Goal: Task Accomplishment & Management: Manage account settings

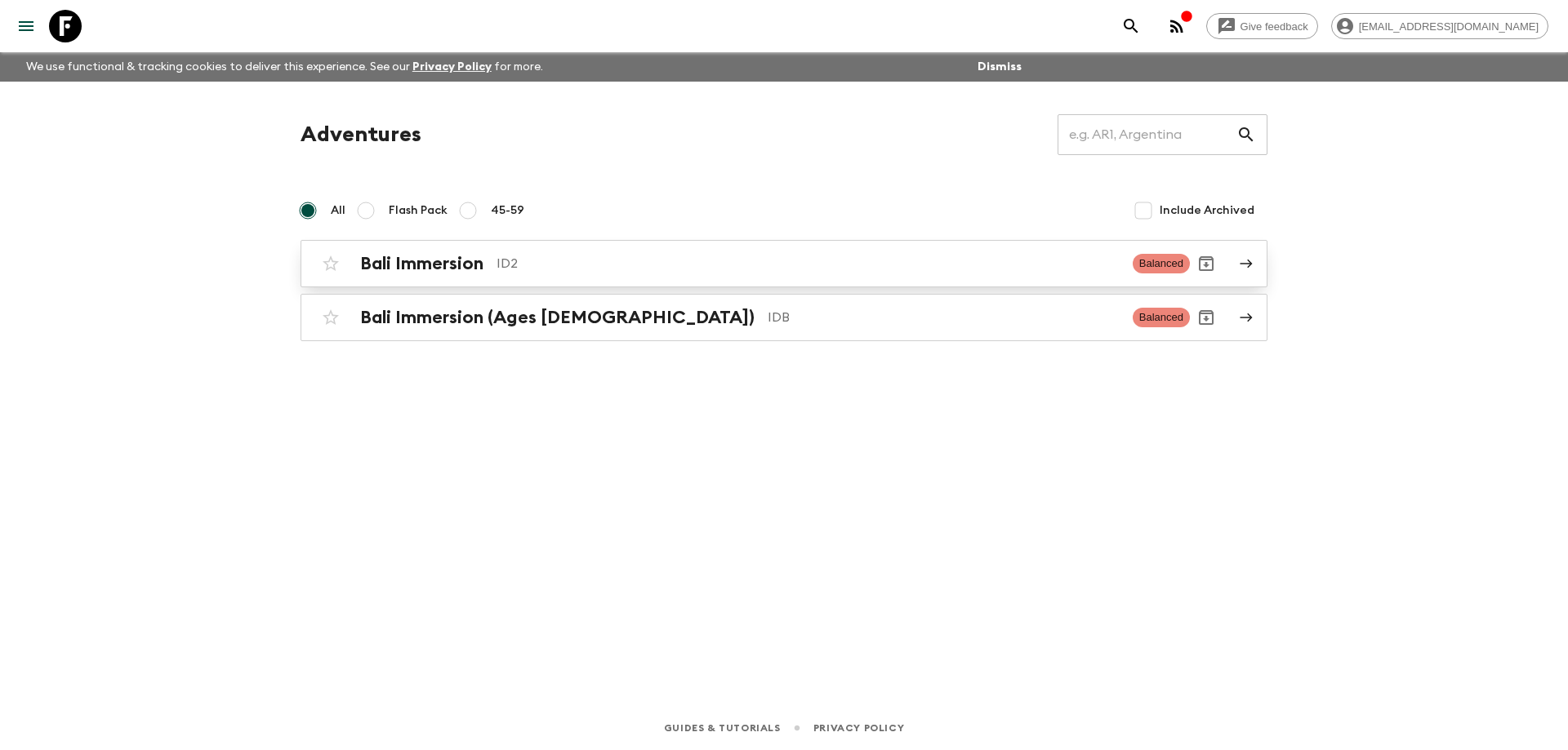
click at [505, 273] on div "Bali Immersion ID2" at bounding box center [740, 264] width 760 height 22
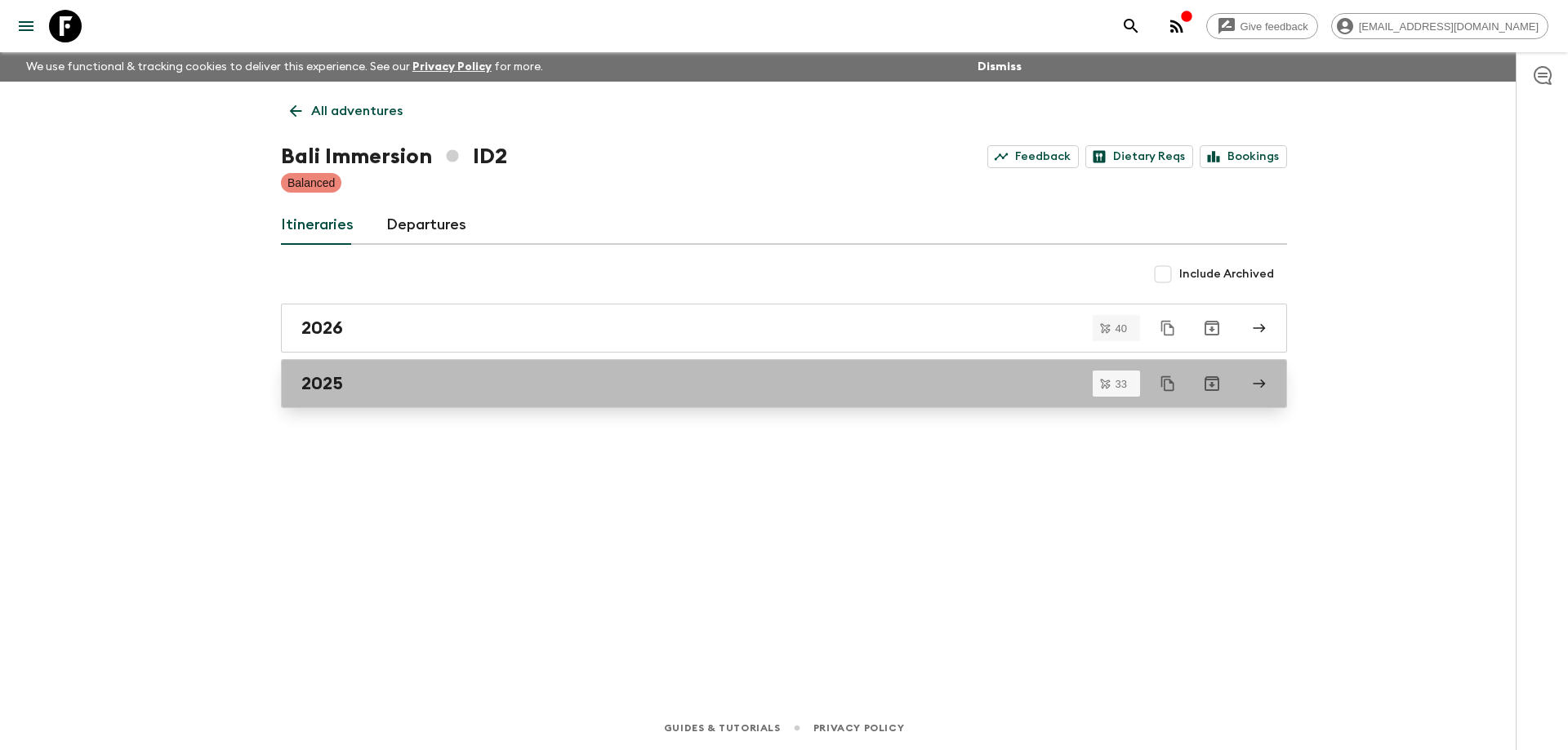
click at [431, 375] on div "2025" at bounding box center [768, 383] width 934 height 22
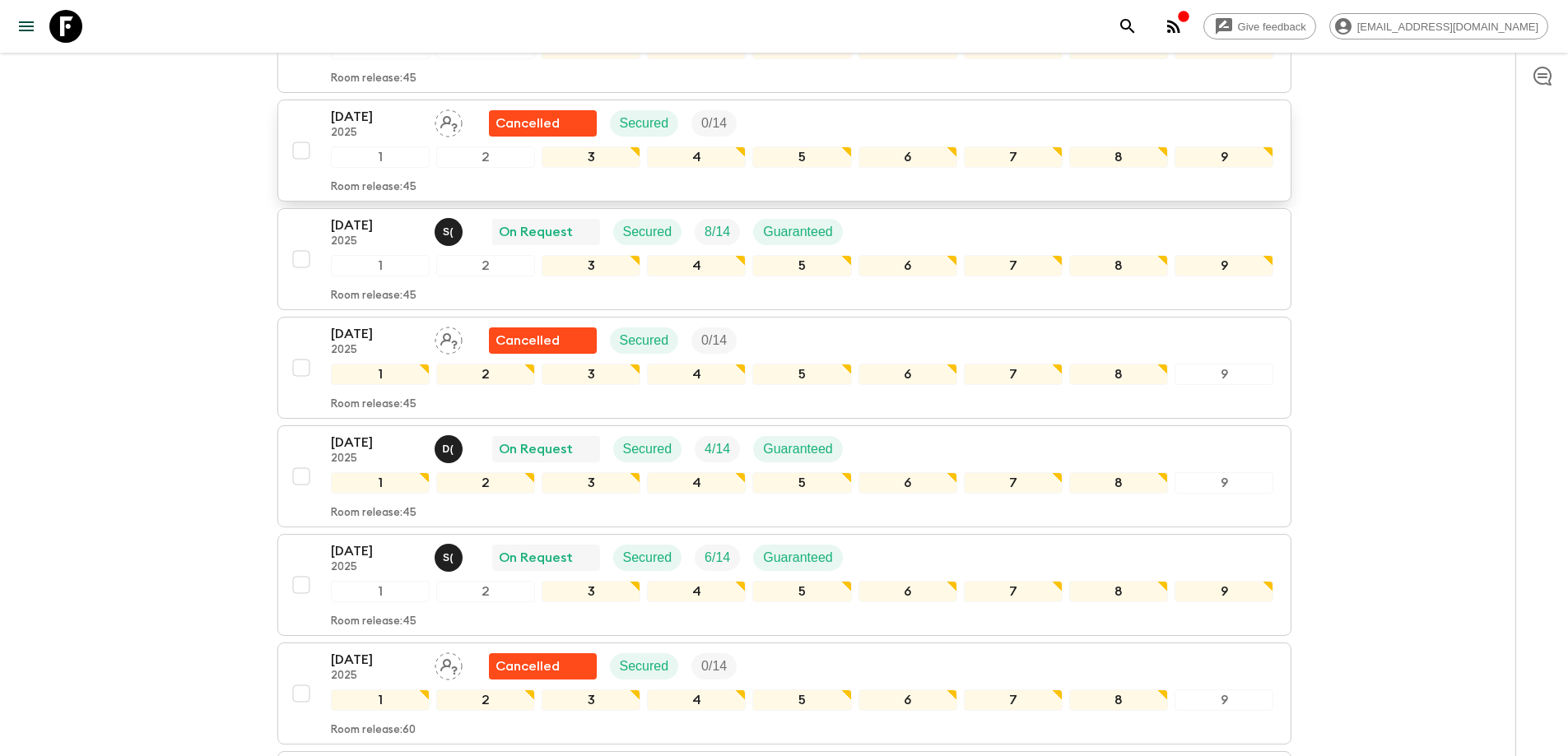
scroll to position [1235, 0]
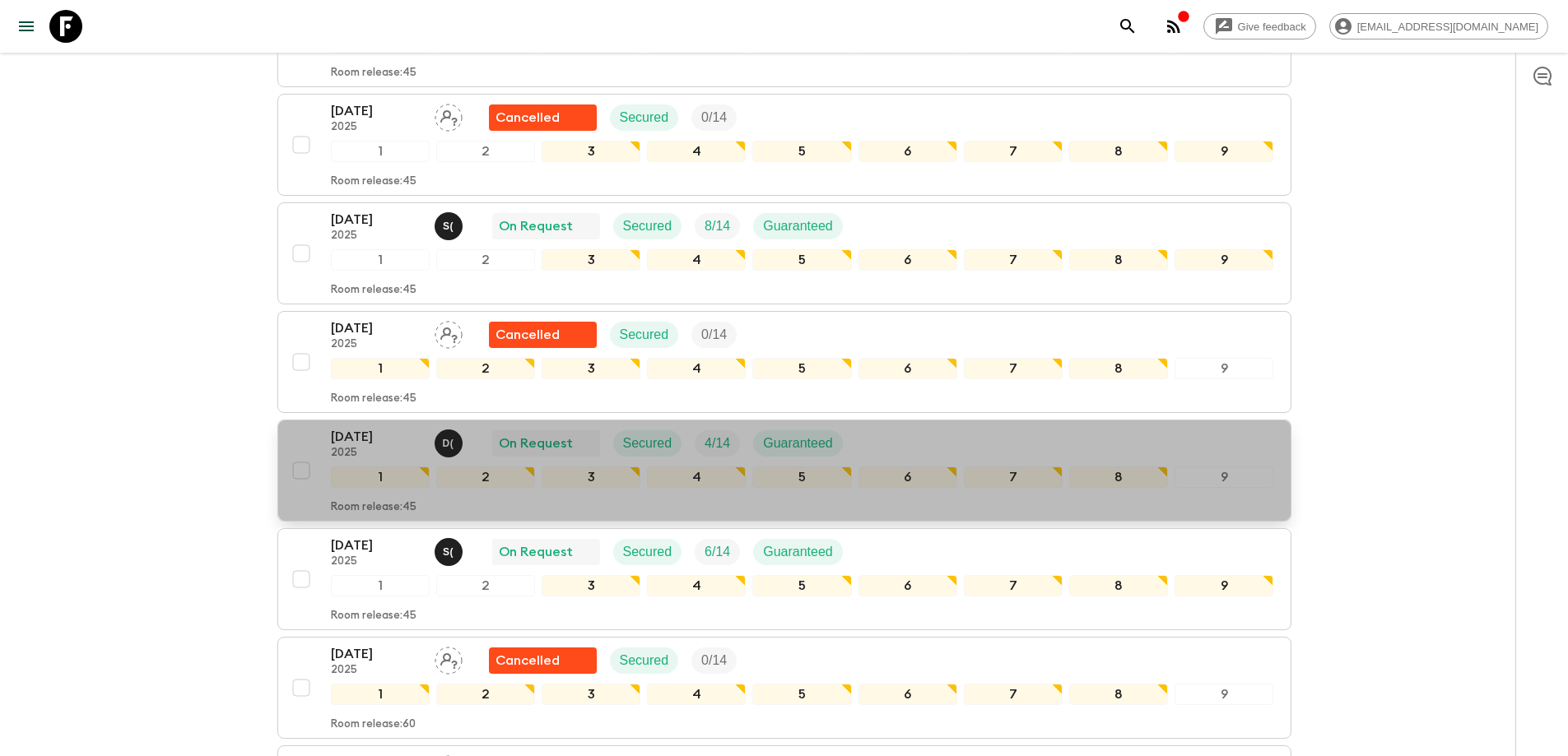
click at [391, 439] on p "[DATE]" at bounding box center [377, 436] width 91 height 20
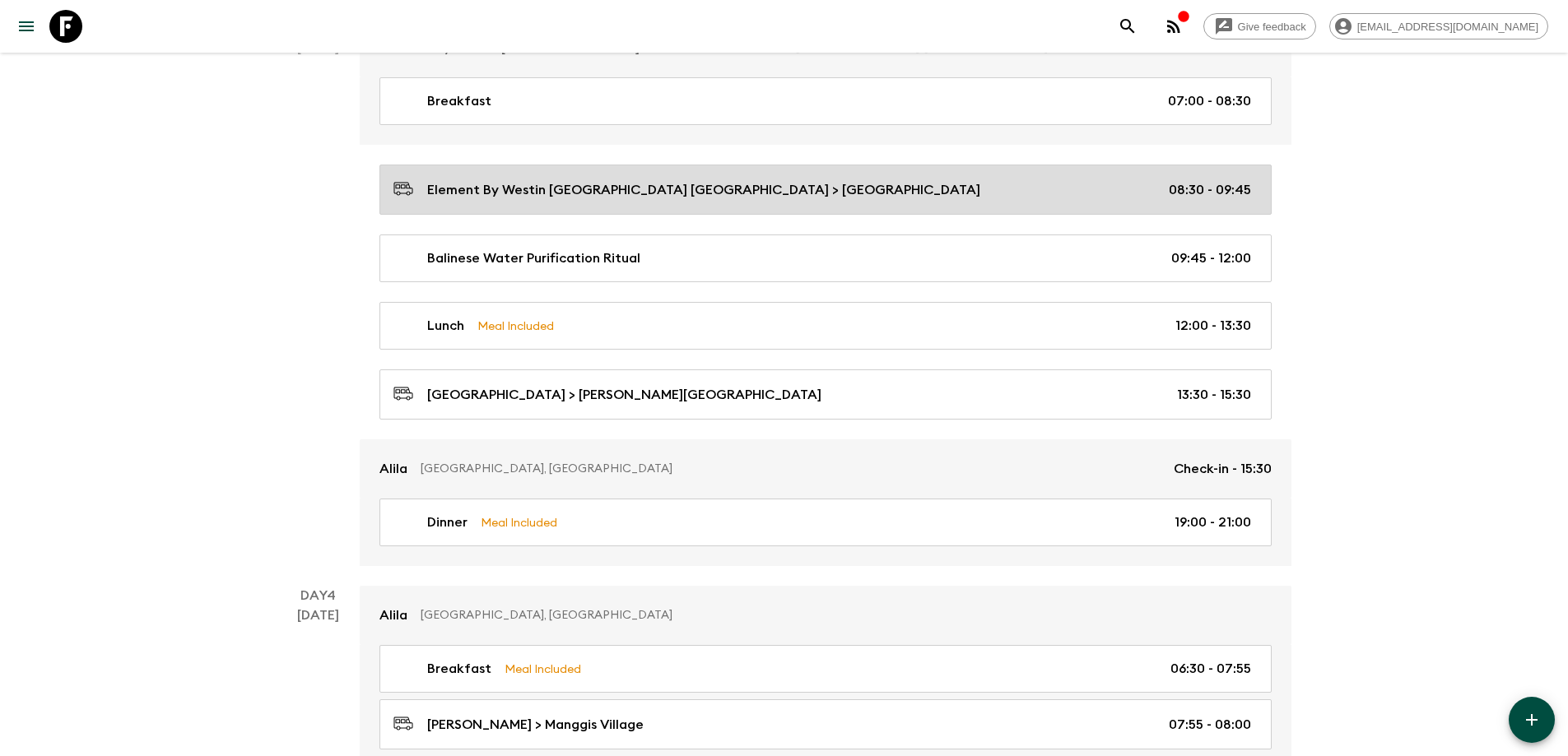
scroll to position [1235, 0]
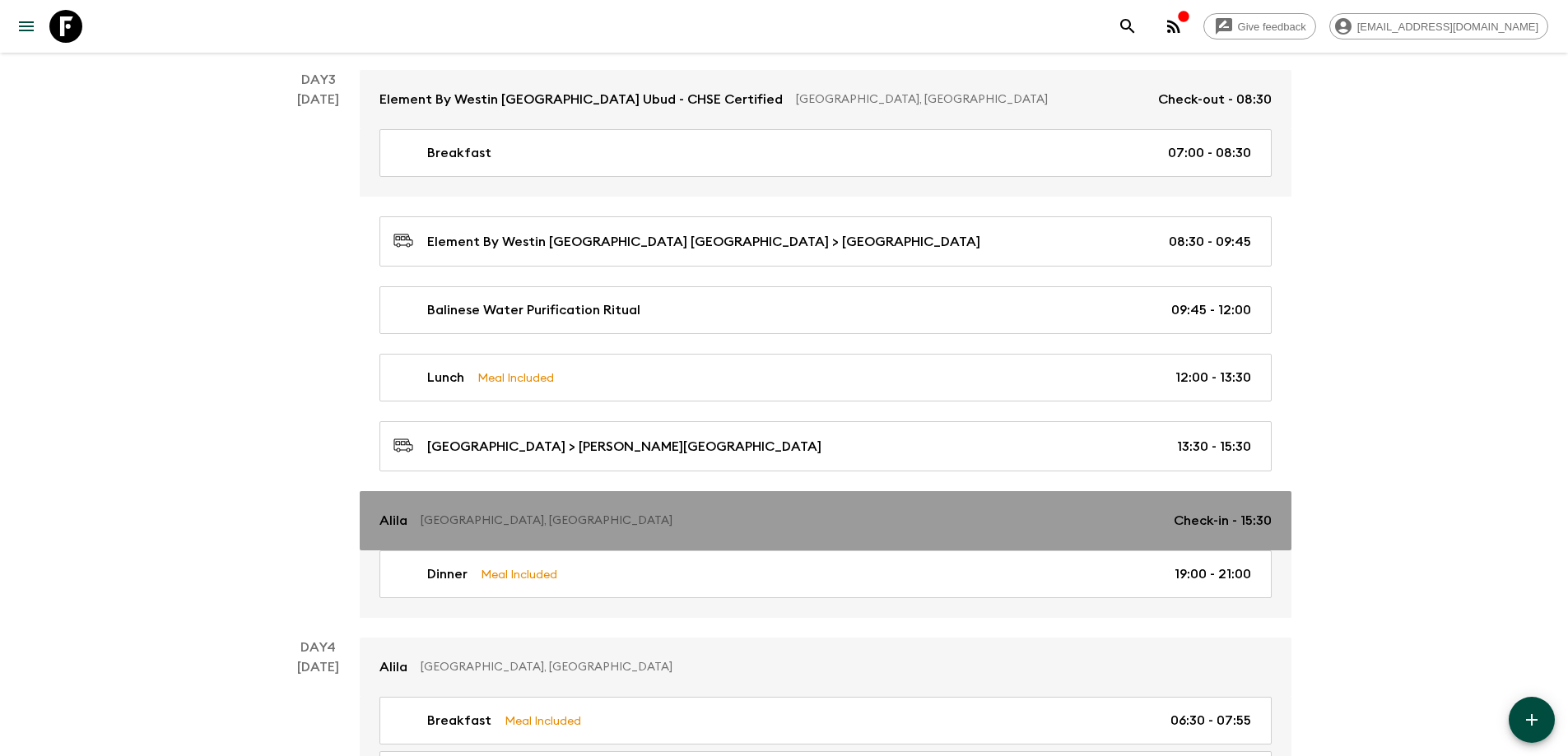
click at [553, 534] on link "[PERSON_NAME], [GEOGRAPHIC_DATA] Check-in - 15:30" at bounding box center [825, 520] width 932 height 60
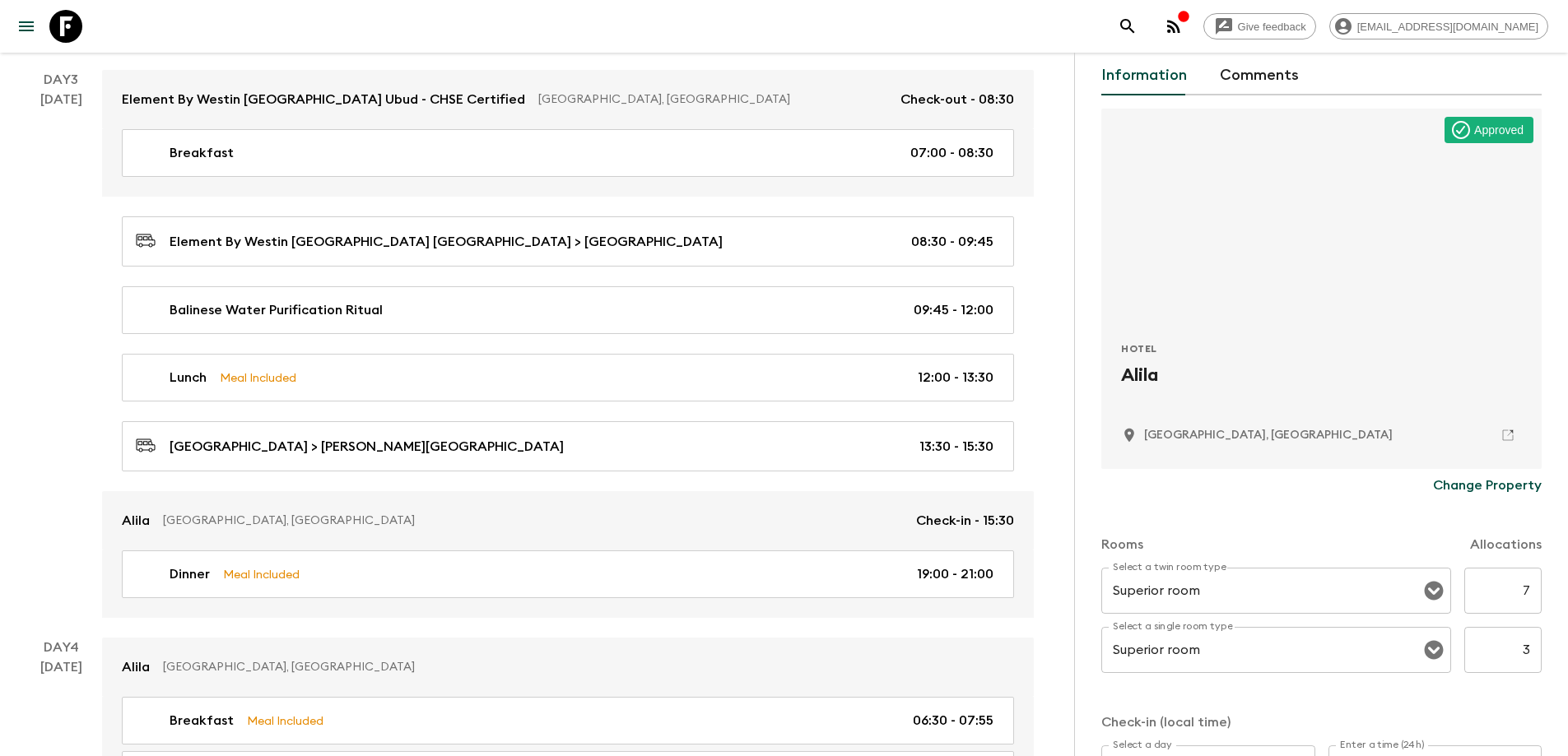
scroll to position [165, 0]
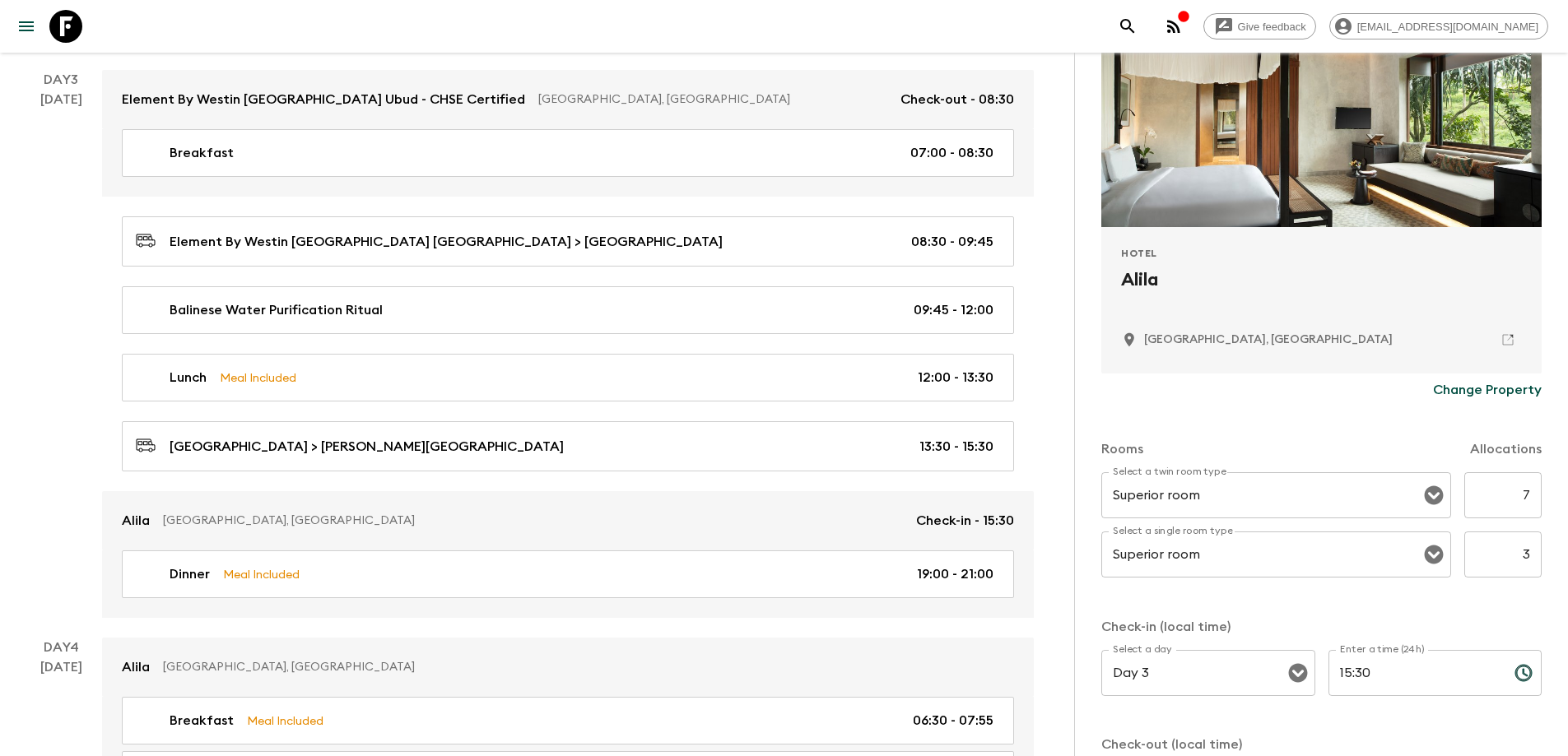
click at [1475, 389] on p "Change Property" at bounding box center [1487, 390] width 109 height 20
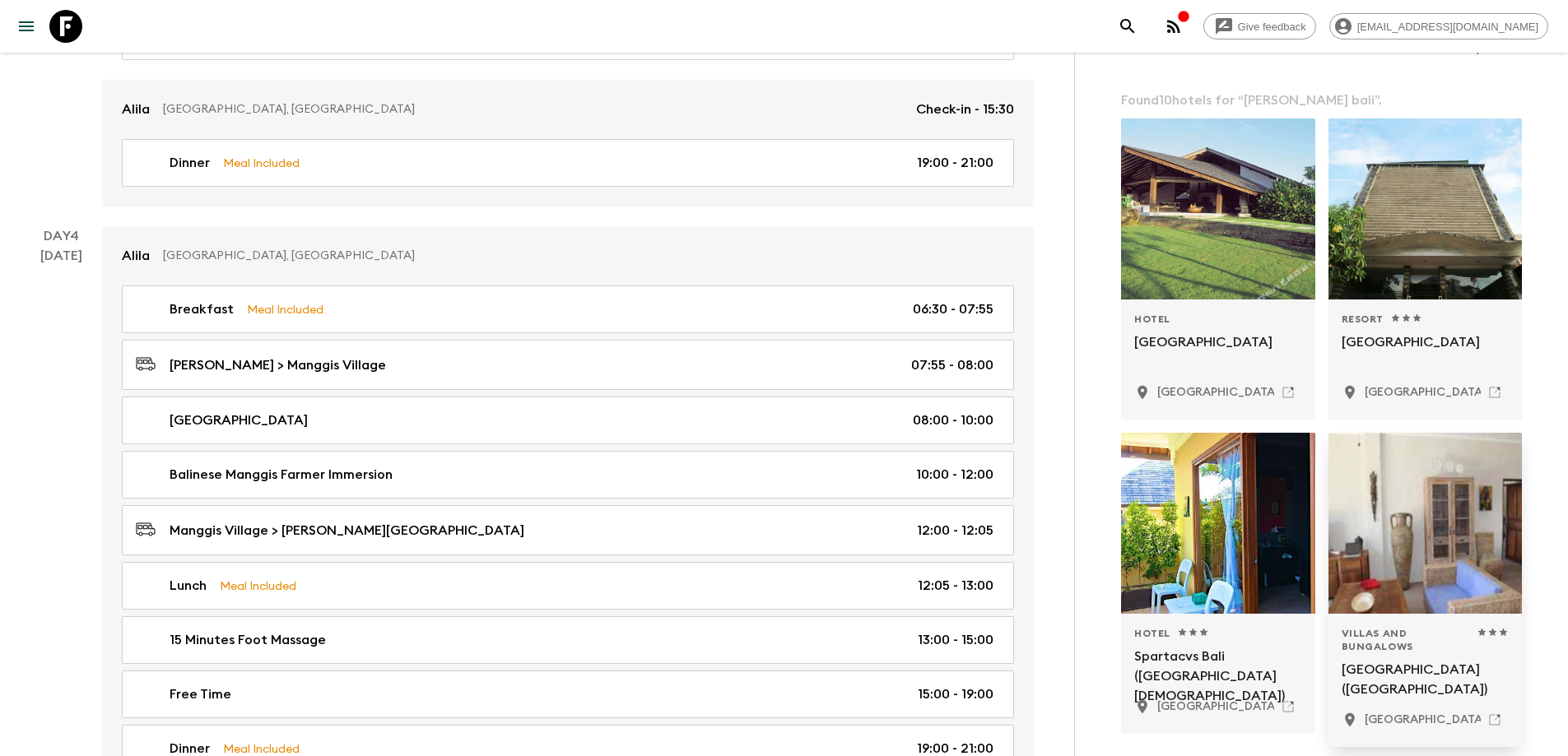
scroll to position [0, 0]
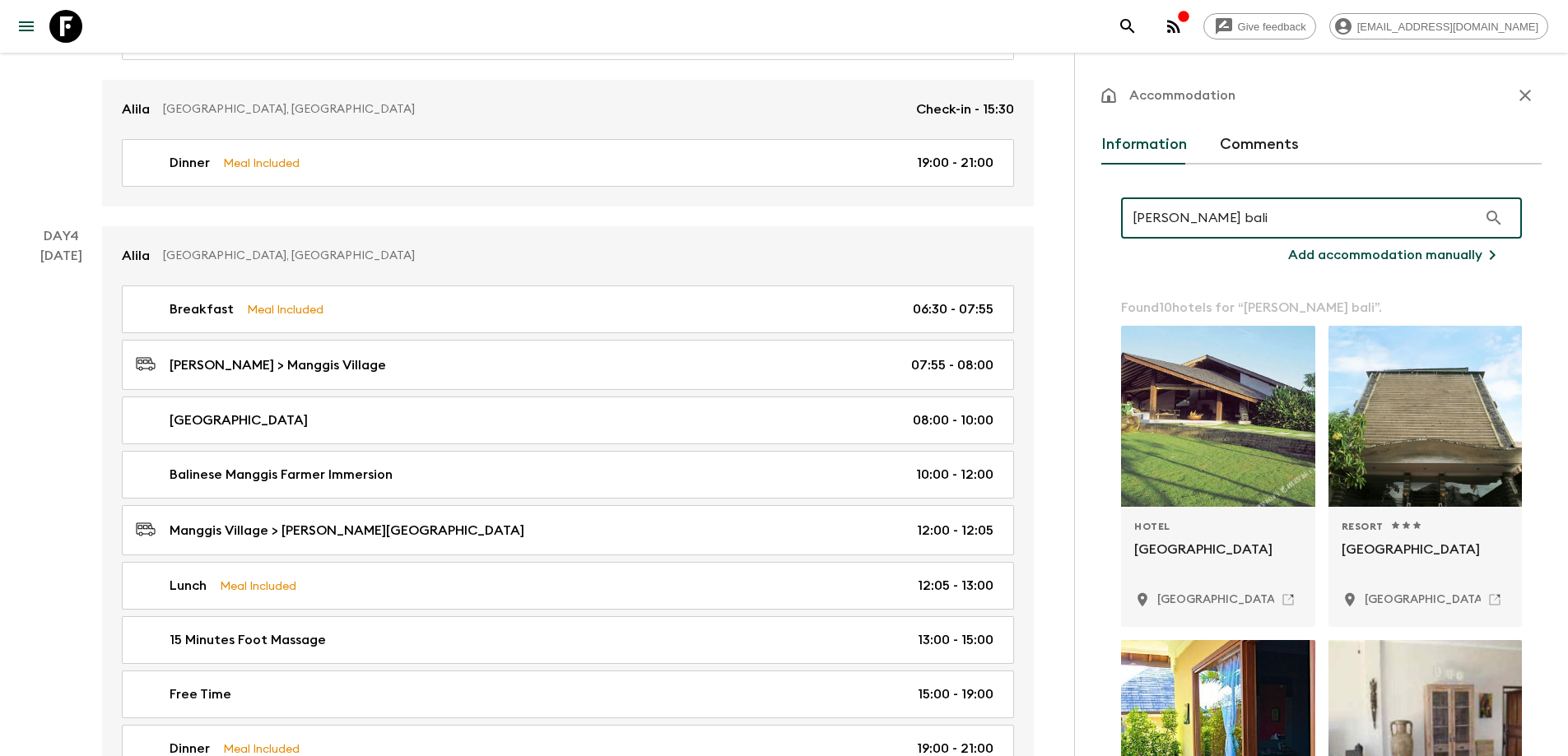
type input "[PERSON_NAME] bali"
click at [1385, 250] on p "Add accommodation manually" at bounding box center [1384, 255] width 194 height 20
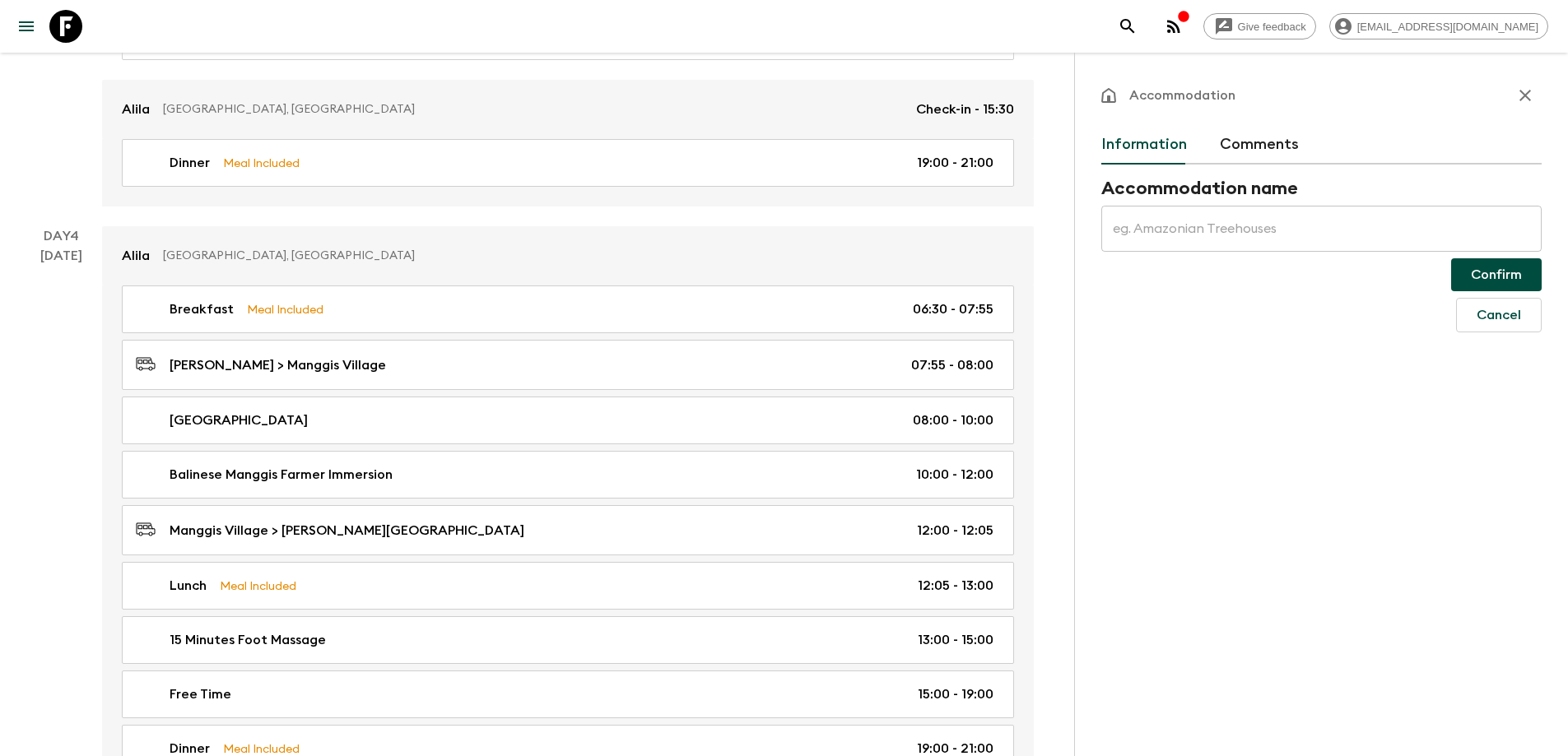
click at [1342, 223] on input "text" at bounding box center [1321, 228] width 440 height 46
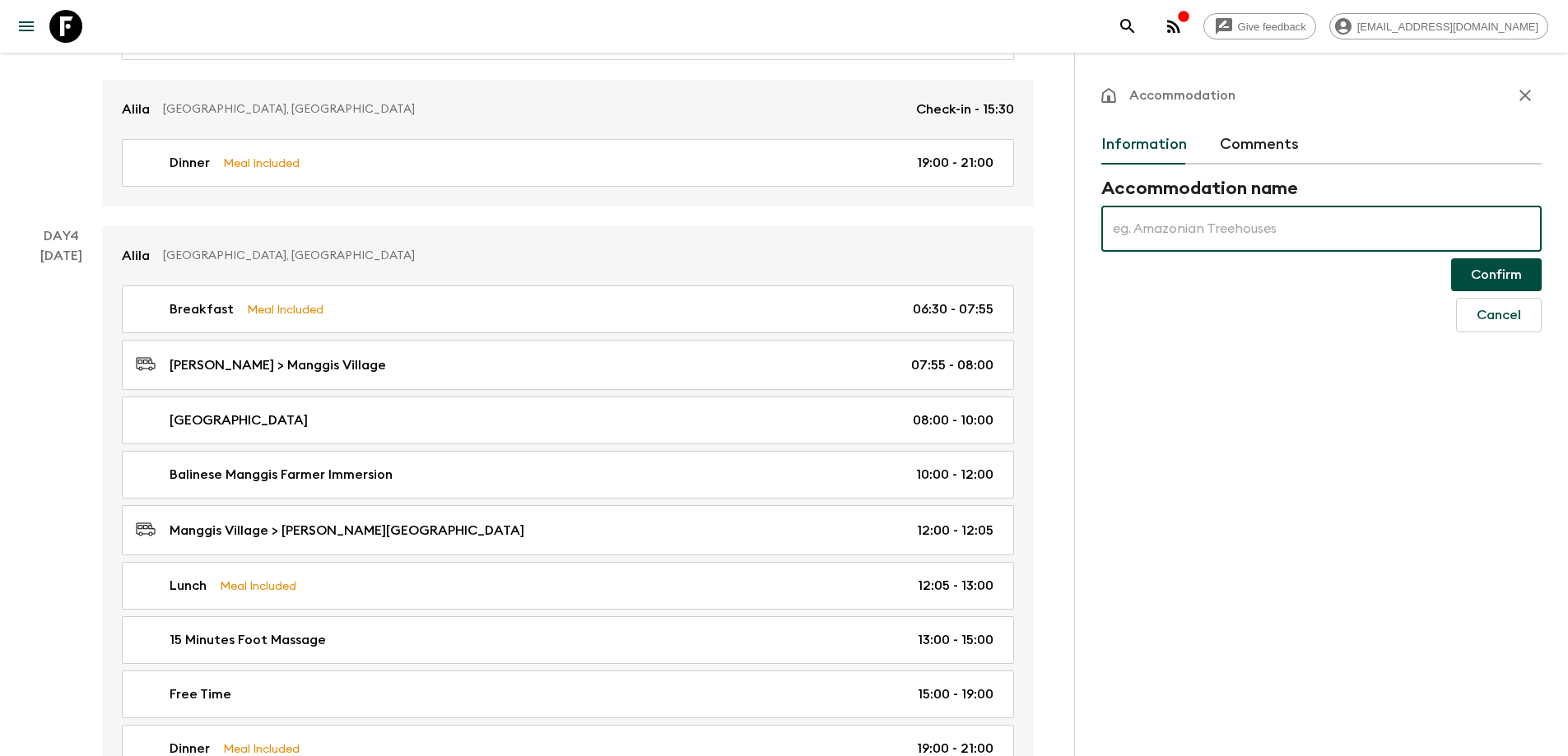
type input "[PERSON_NAME] Manggis"
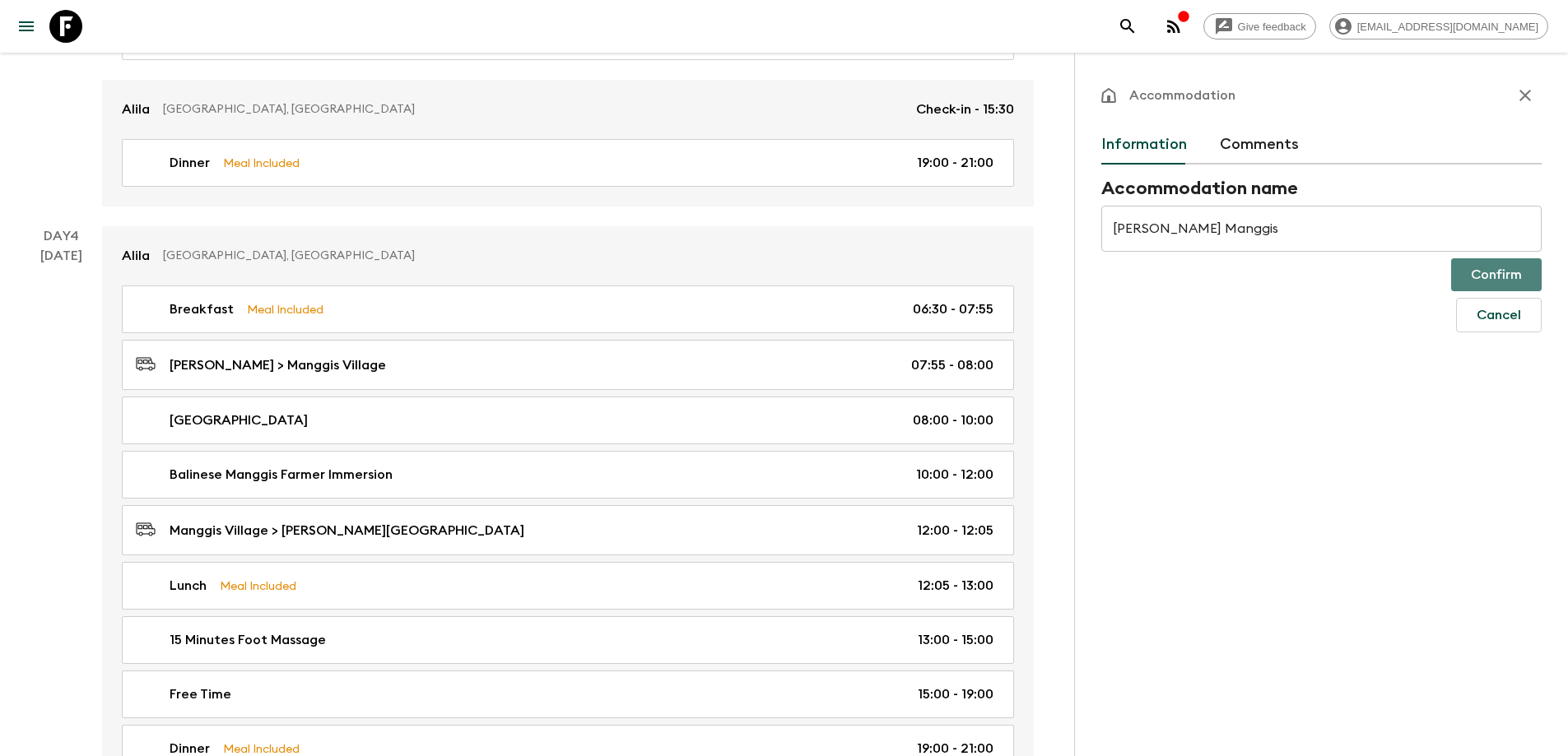
click at [1512, 271] on button "Confirm" at bounding box center [1496, 274] width 91 height 33
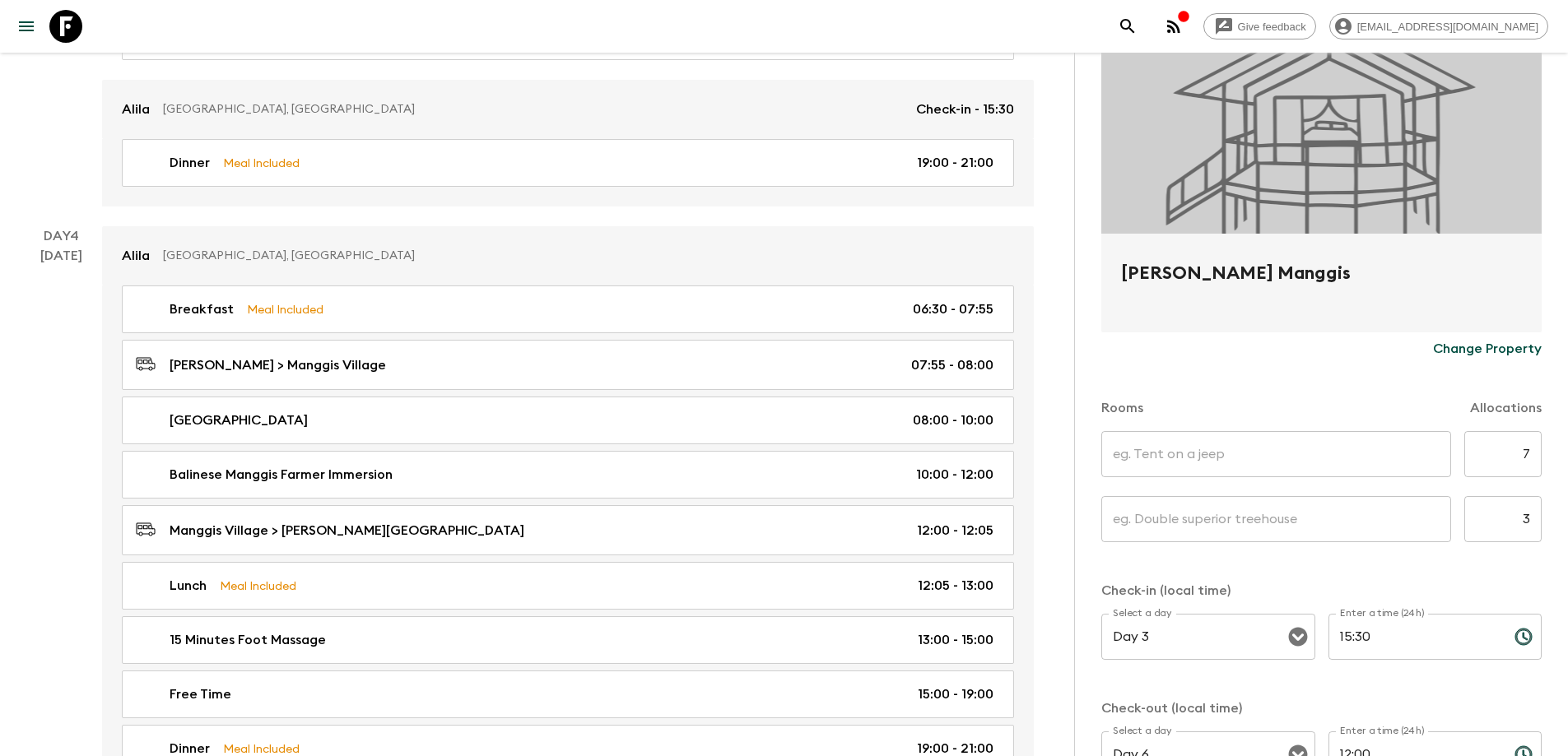
scroll to position [165, 0]
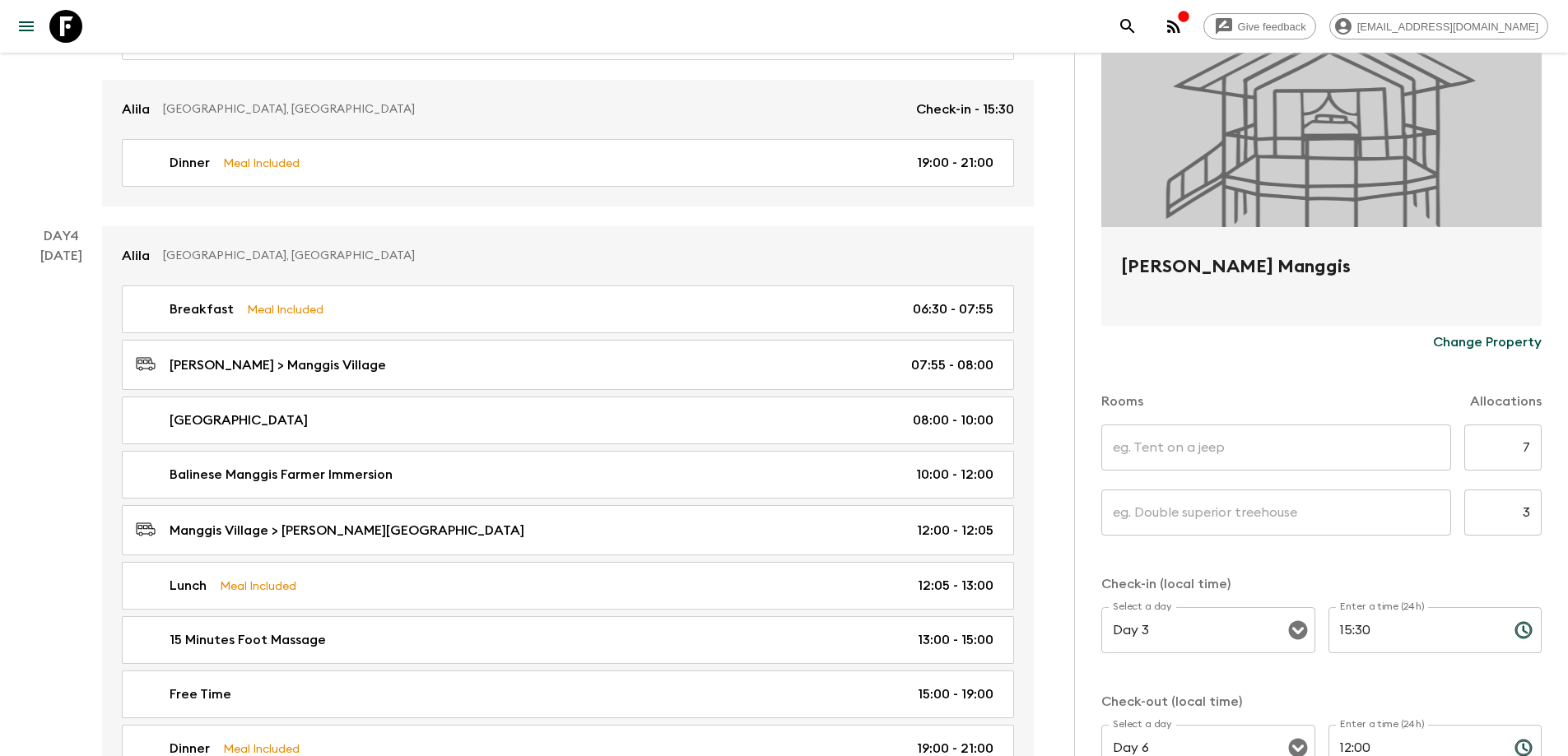
click at [1270, 445] on input "text" at bounding box center [1277, 448] width 350 height 46
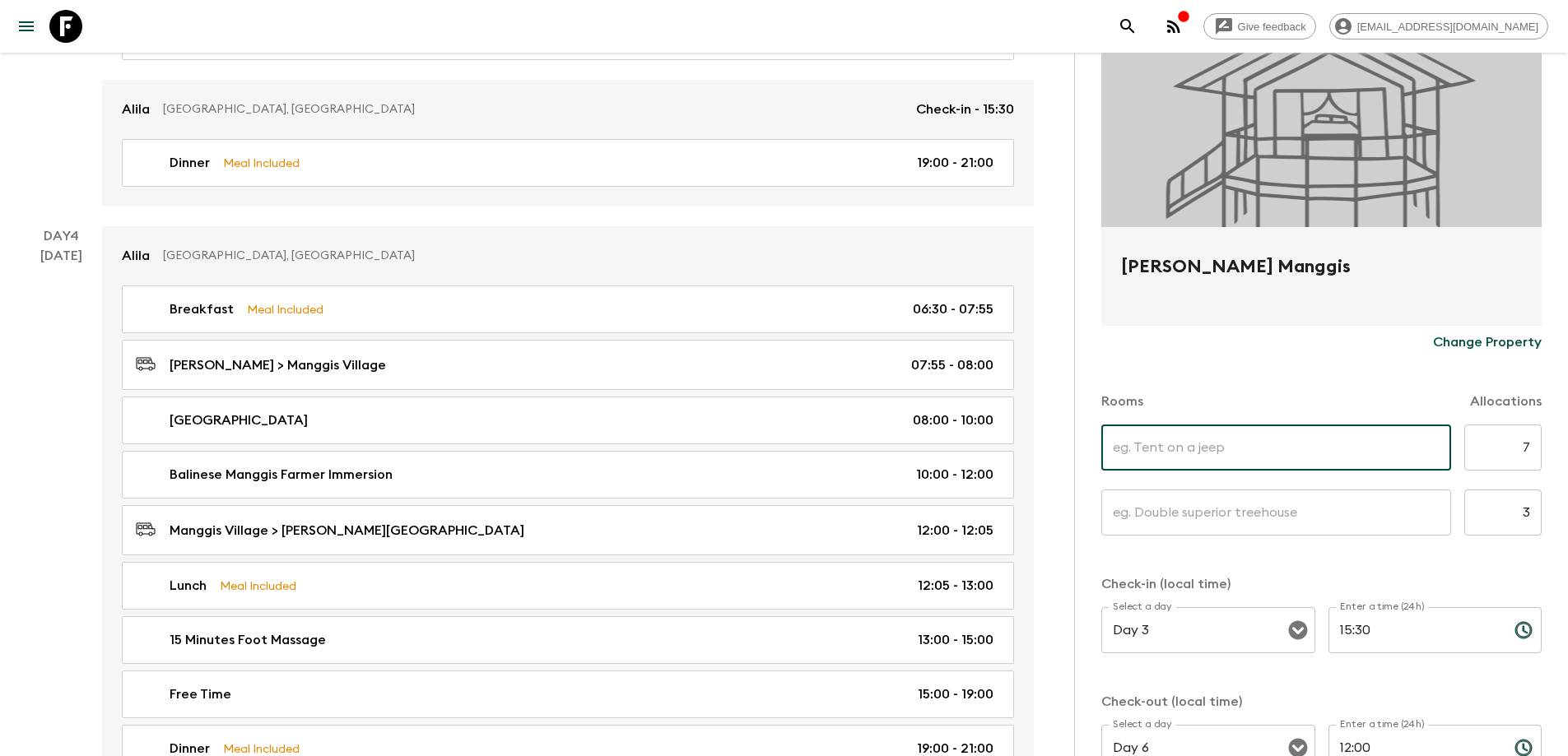
type input "Pavilion [GEOGRAPHIC_DATA]"
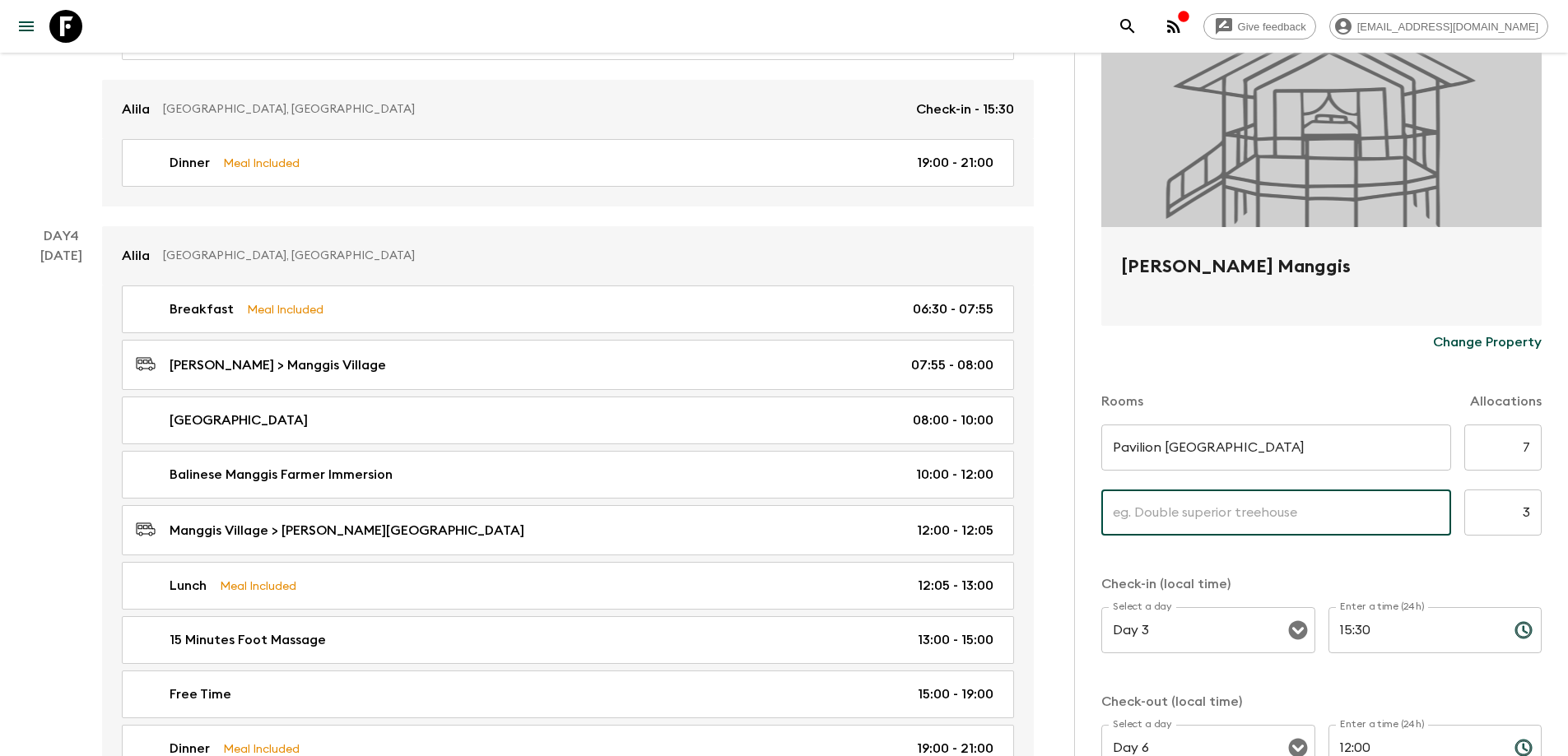
click at [1255, 515] on input "text" at bounding box center [1277, 513] width 350 height 46
type input "Pavilion Single Room"
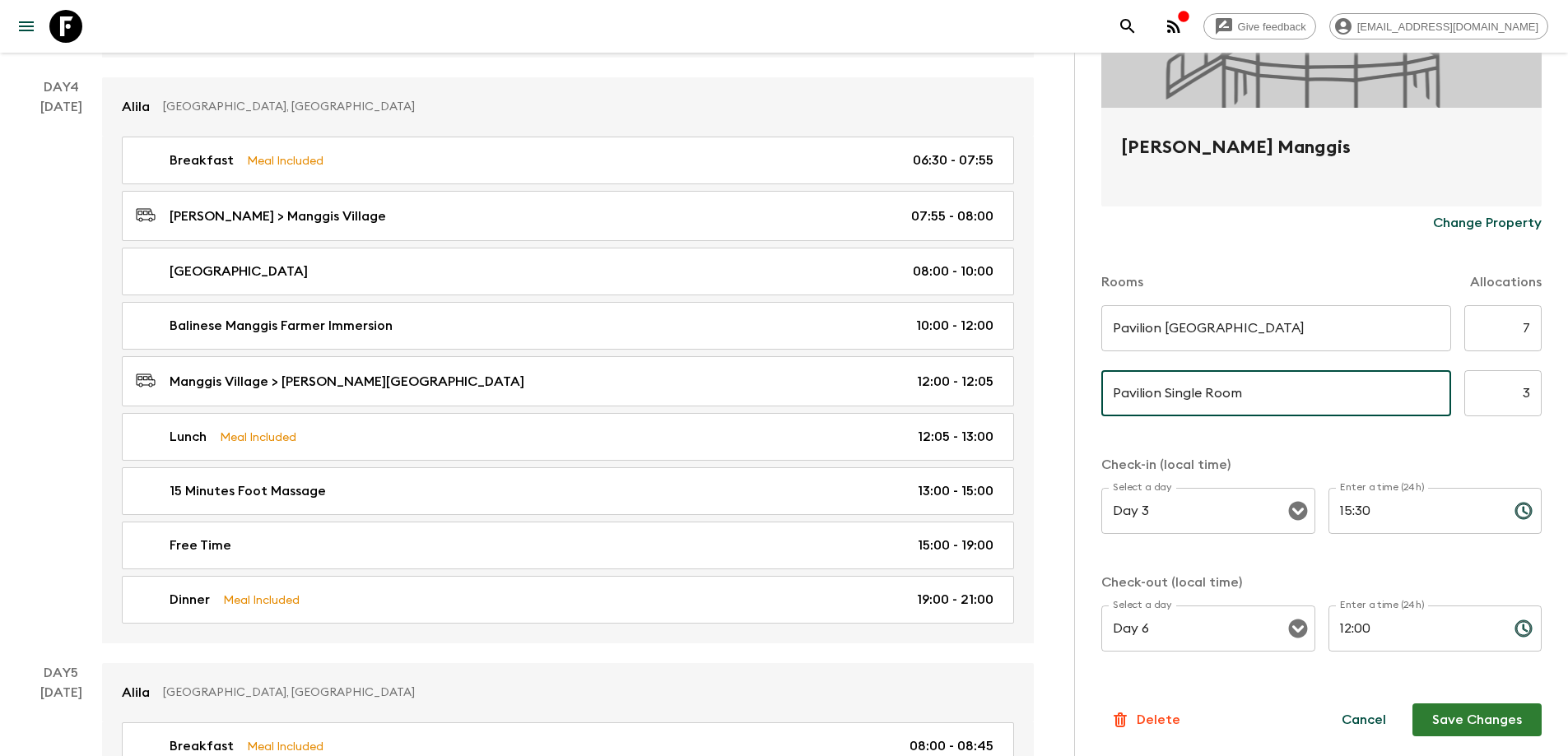
scroll to position [2057, 0]
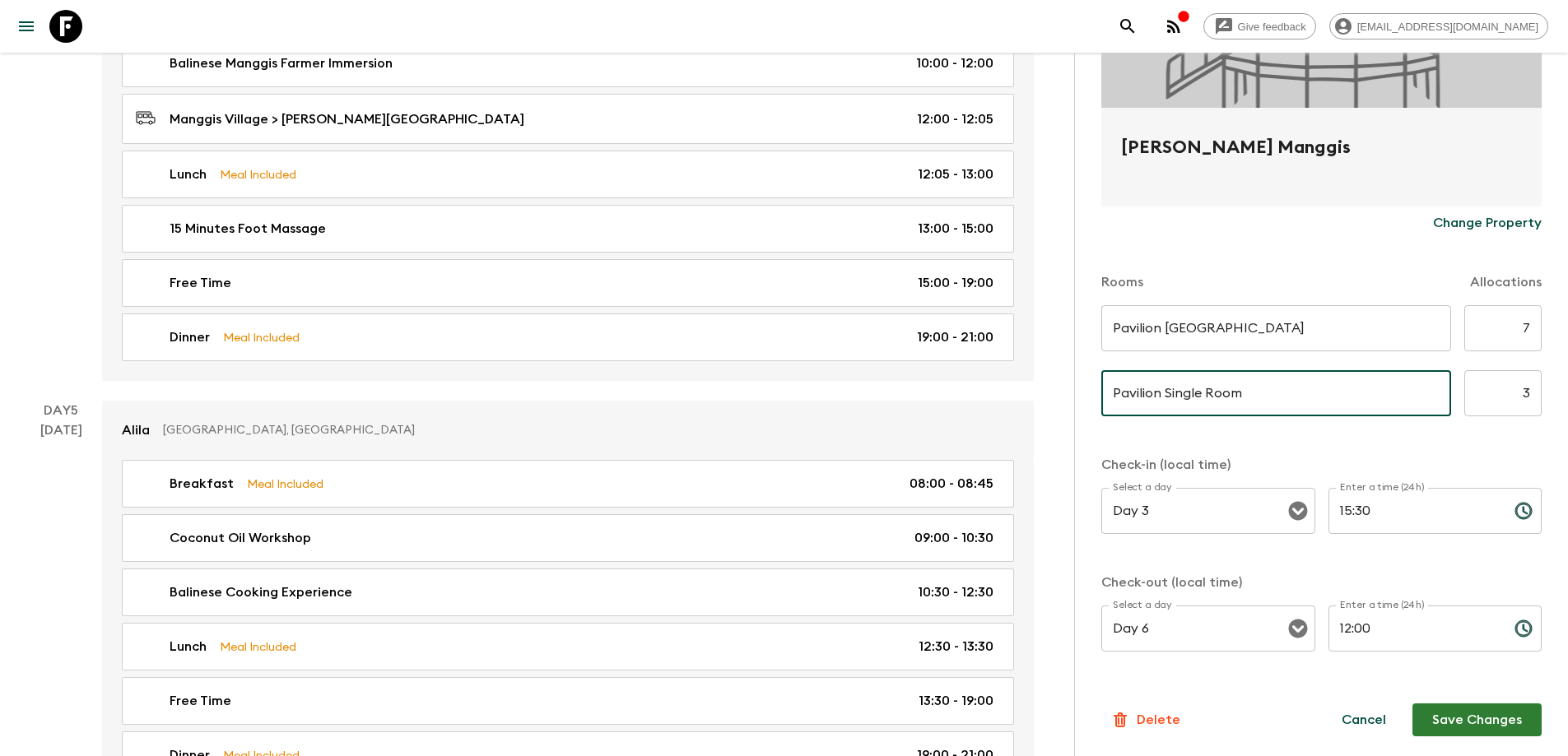
click at [1475, 719] on button "Save Changes" at bounding box center [1477, 720] width 130 height 33
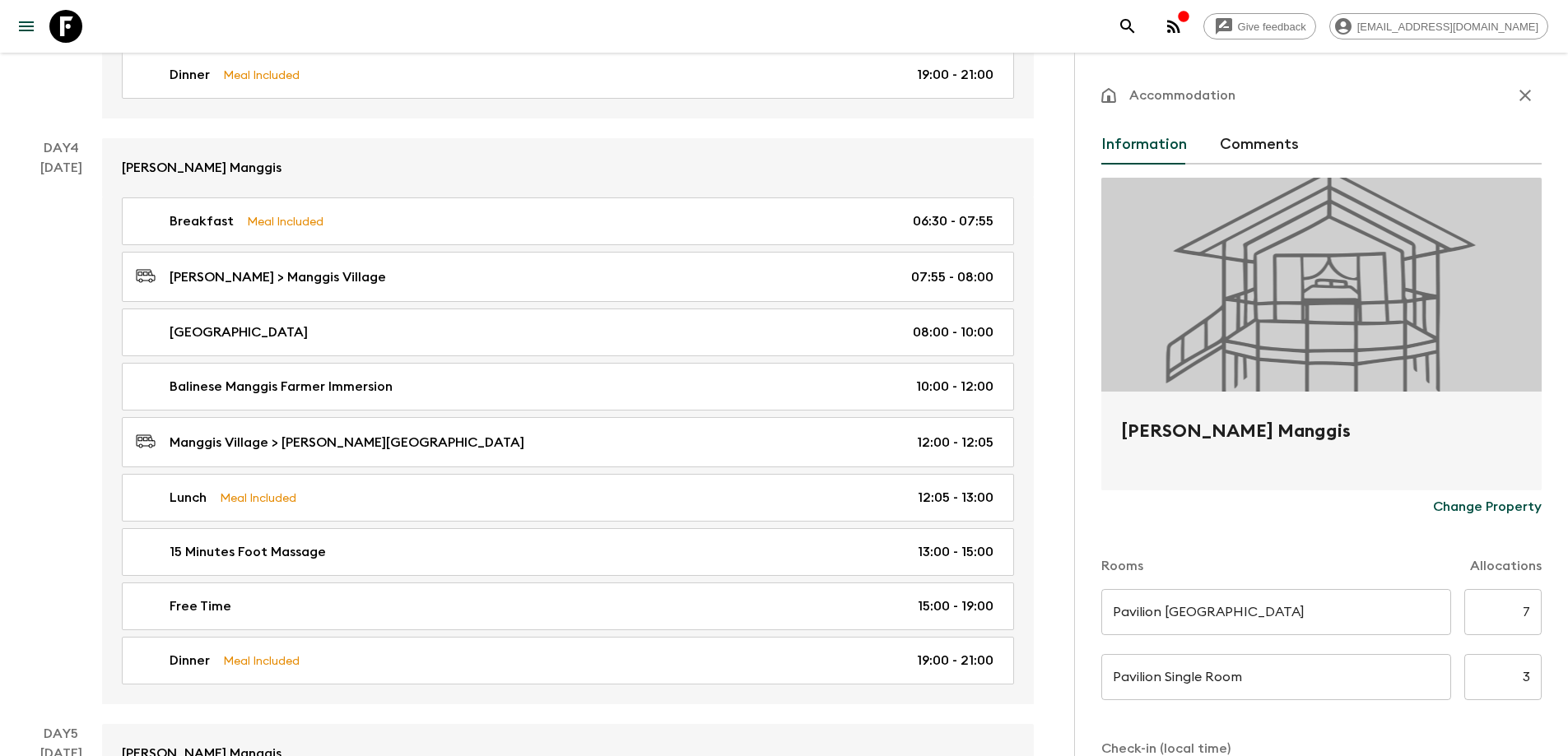
scroll to position [1729, 0]
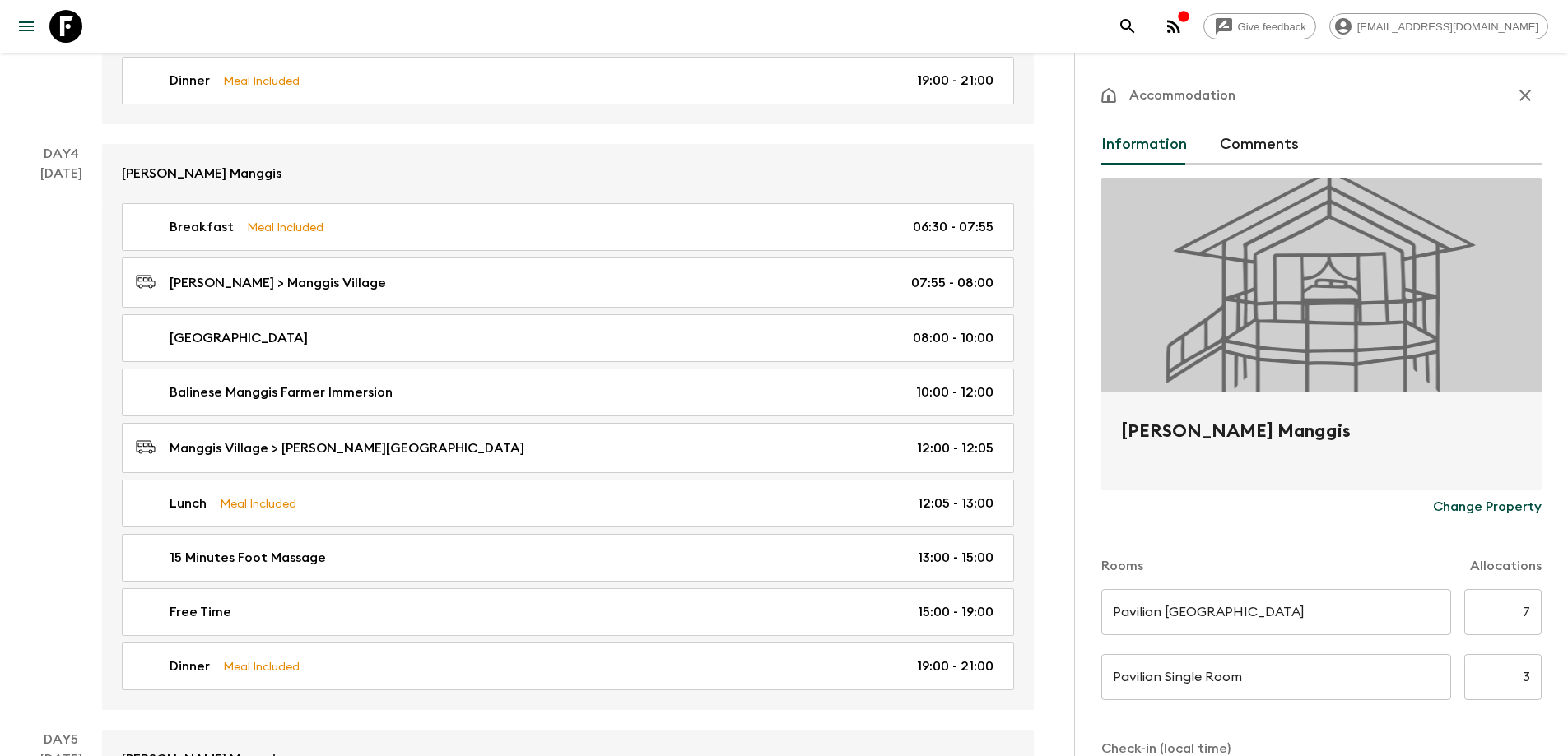
click at [1515, 91] on icon "button" at bounding box center [1524, 95] width 20 height 20
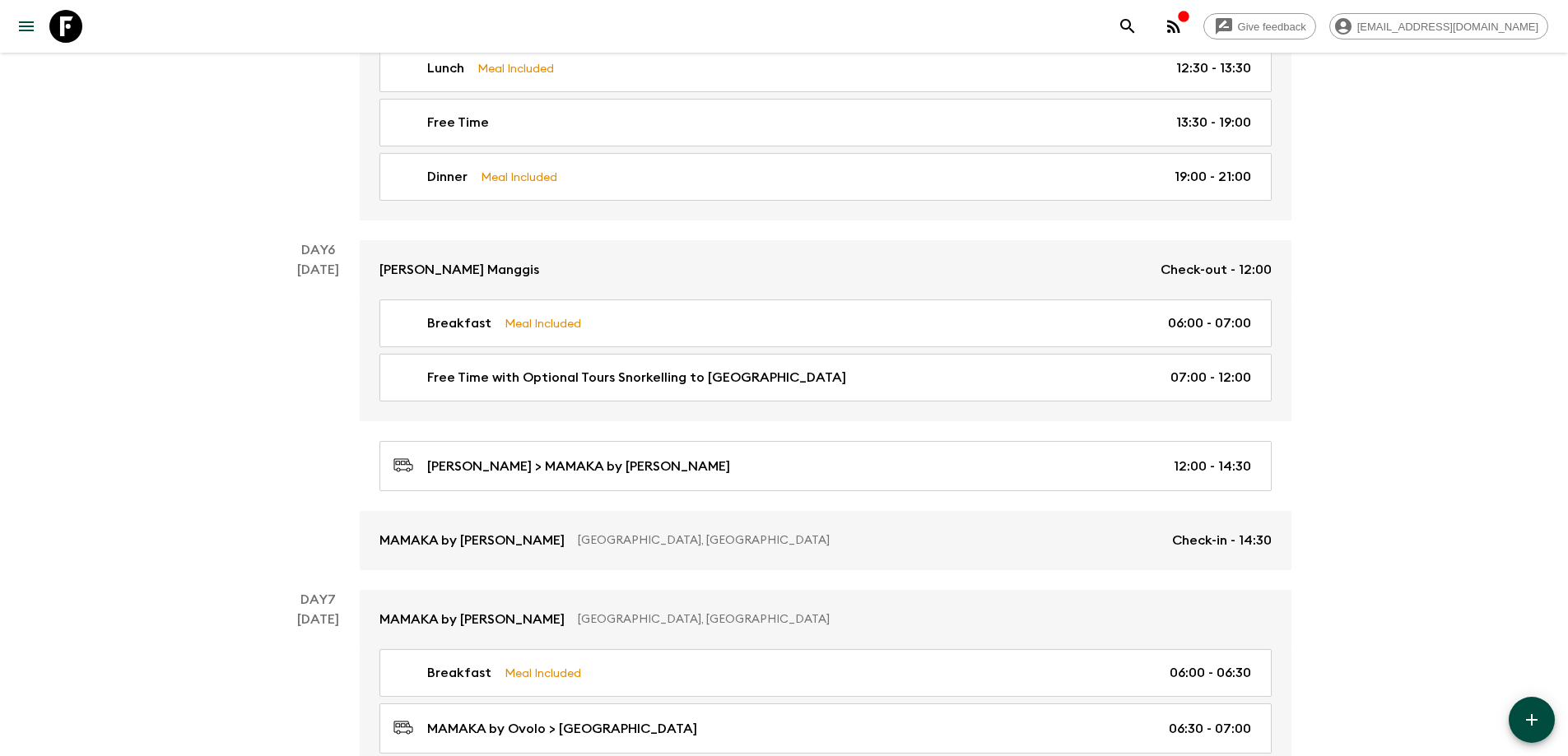
scroll to position [2633, 0]
